Goal: Information Seeking & Learning: Learn about a topic

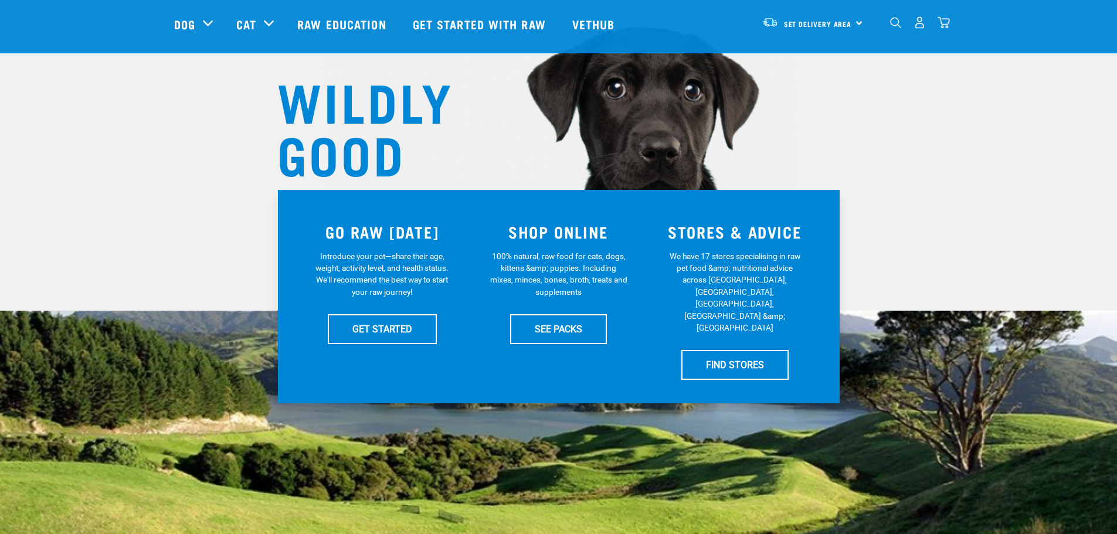
scroll to position [59, 0]
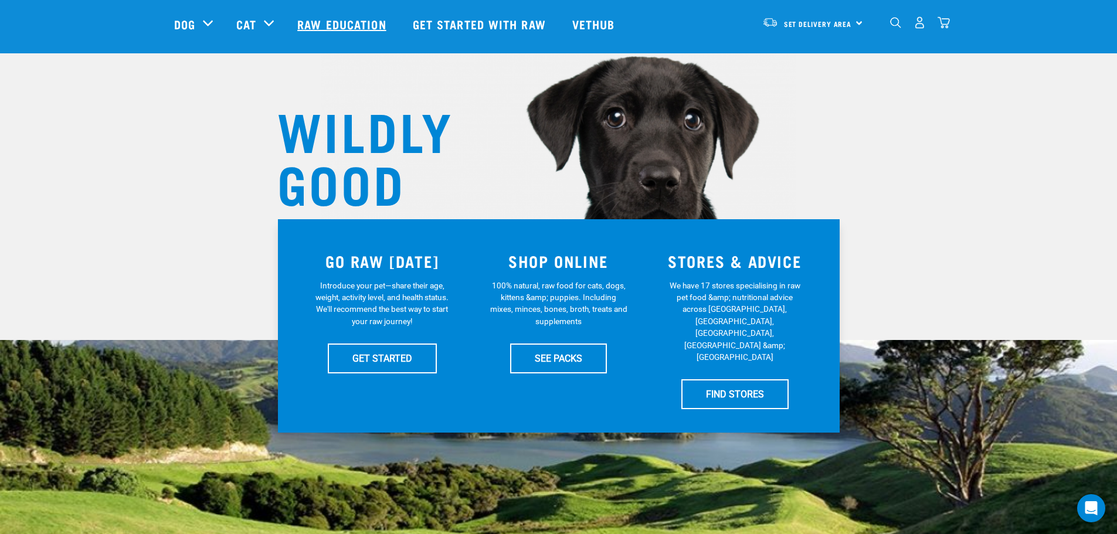
click at [328, 24] on link "Raw Education" at bounding box center [343, 24] width 115 height 47
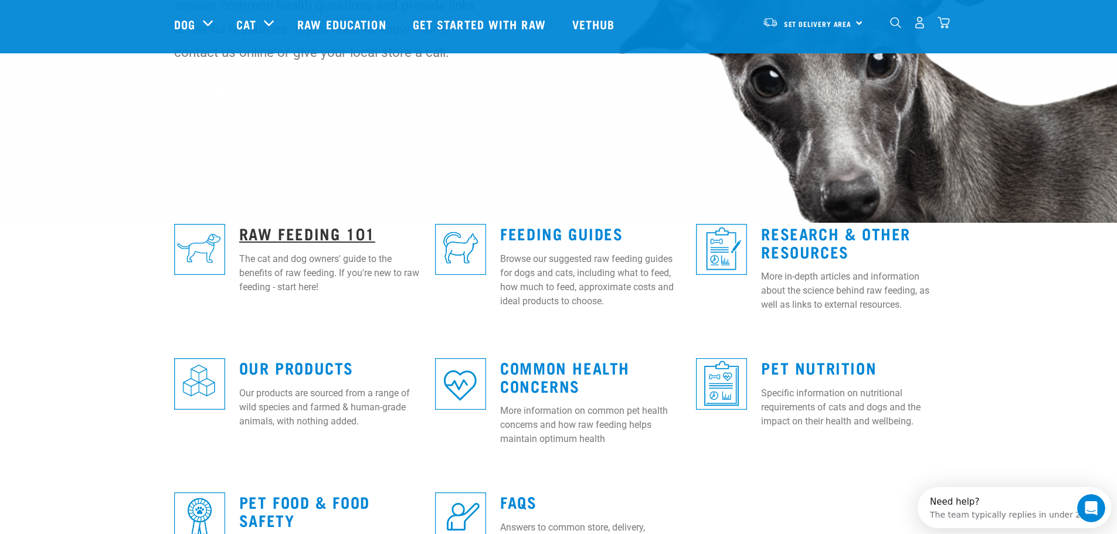
click at [347, 232] on link "Raw Feeding 101" at bounding box center [307, 233] width 136 height 9
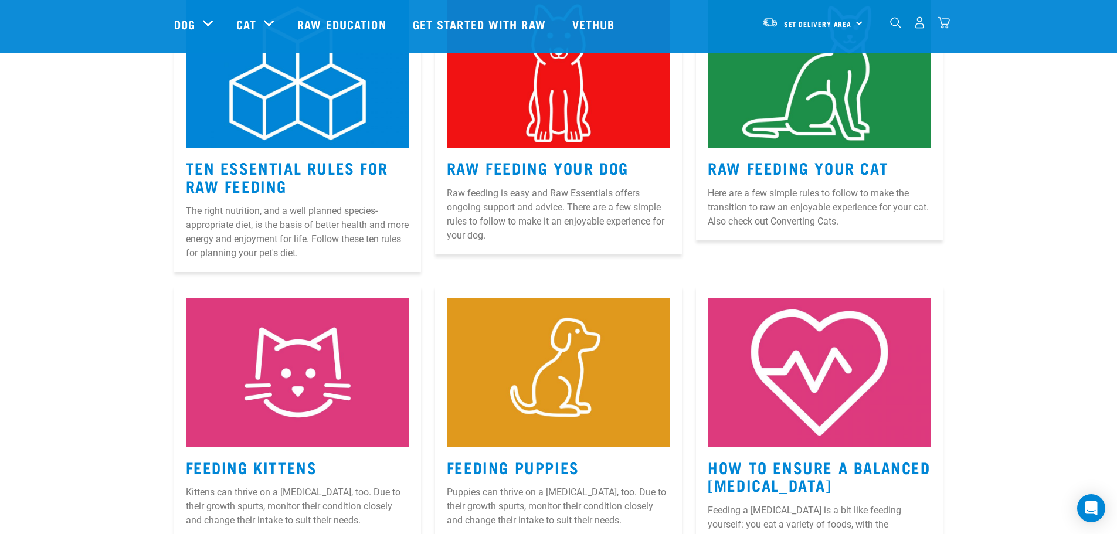
scroll to position [645, 0]
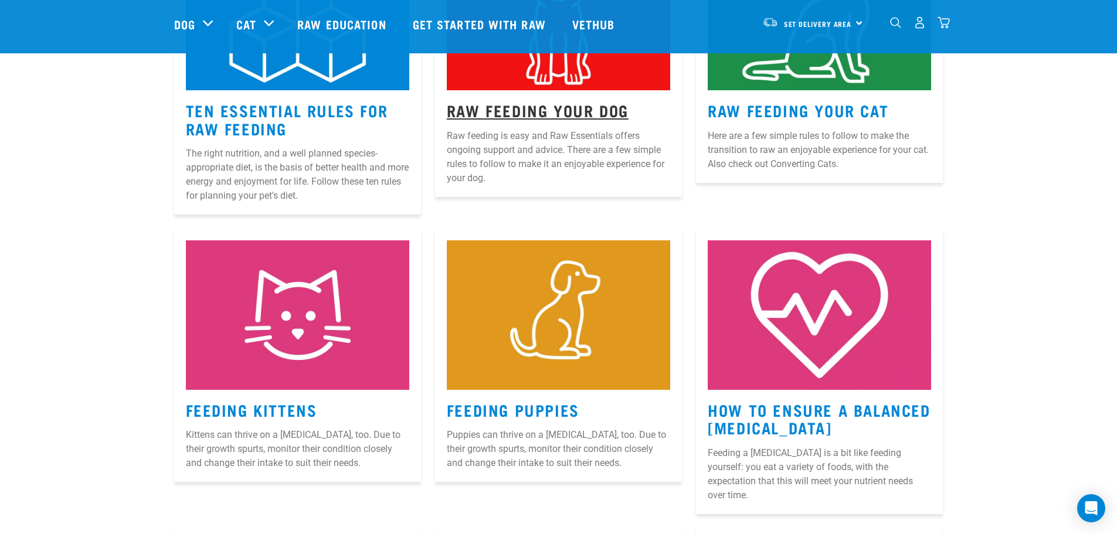
click at [540, 106] on link "Raw Feeding Your Dog" at bounding box center [538, 110] width 182 height 9
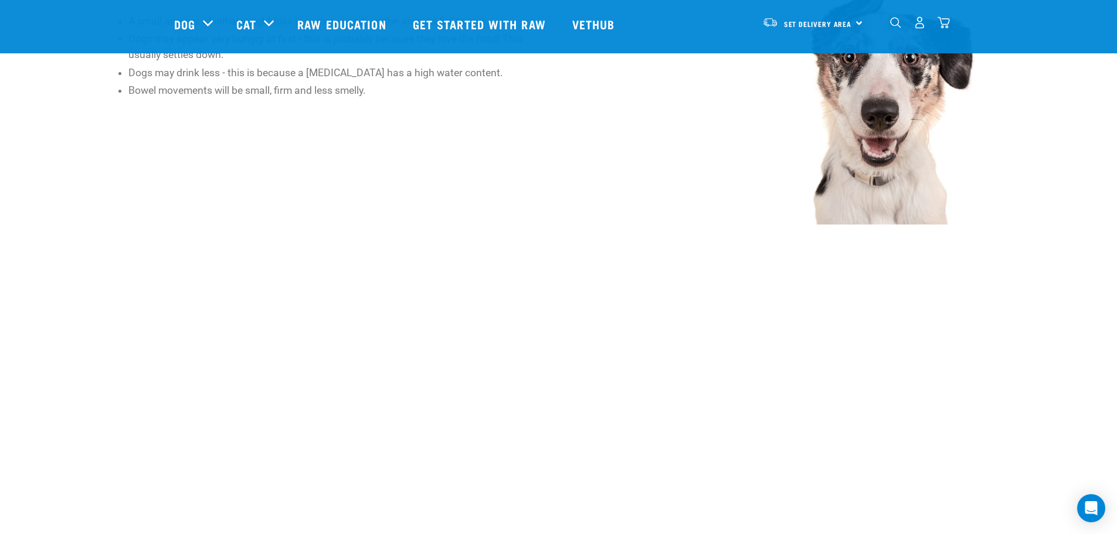
scroll to position [1466, 0]
